Goal: Information Seeking & Learning: Find contact information

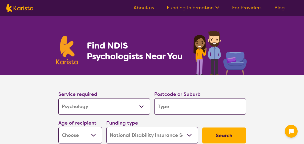
select select "Psychology"
select select "NDIS"
select select "Psychology"
select select "NDIS"
type input "5"
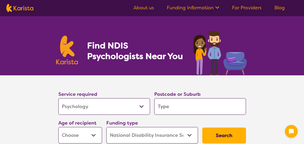
type input "5"
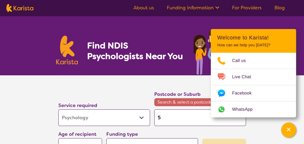
type input "52"
type input "525"
type input "5253"
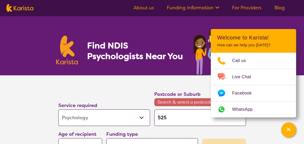
type input "5253"
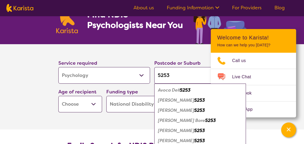
scroll to position [31, 0]
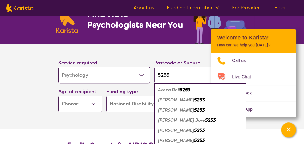
type input "525"
type input "52"
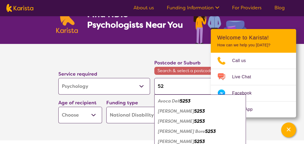
type input "5"
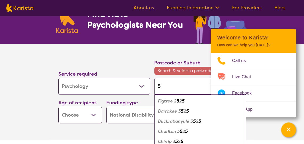
type input "53"
type input "535"
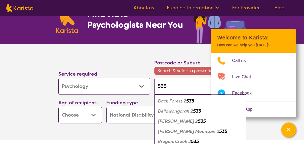
type input "5352"
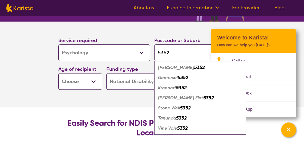
scroll to position [55, 0]
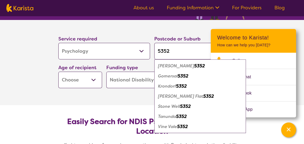
type input "5352"
click at [179, 115] on em "5352" at bounding box center [181, 117] width 11 height 6
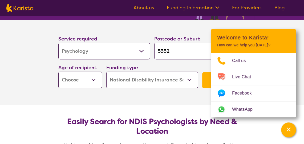
click at [204, 80] on button "Search" at bounding box center [224, 80] width 44 height 16
click at [87, 79] on select "Early Childhood - 0 to 9 Child - 10 to 11 Adolescent - 12 to 17 Adult - 18 to 6…" at bounding box center [80, 80] width 44 height 16
select select "AD"
click at [58, 72] on select "Early Childhood - 0 to 9 Child - 10 to 11 Adolescent - 12 to 17 Adult - 18 to 6…" at bounding box center [80, 80] width 44 height 16
select select "AD"
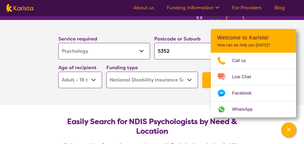
click at [206, 80] on button "Search" at bounding box center [224, 80] width 44 height 16
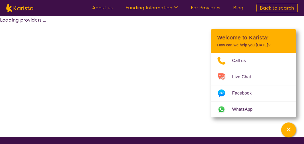
select select "by_score"
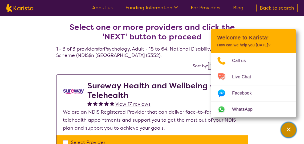
click at [288, 132] on icon "Channel Menu" at bounding box center [287, 129] width 5 height 5
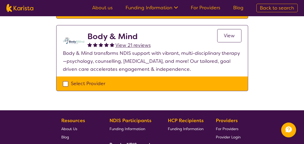
scroll to position [217, 0]
